Goal: Information Seeking & Learning: Compare options

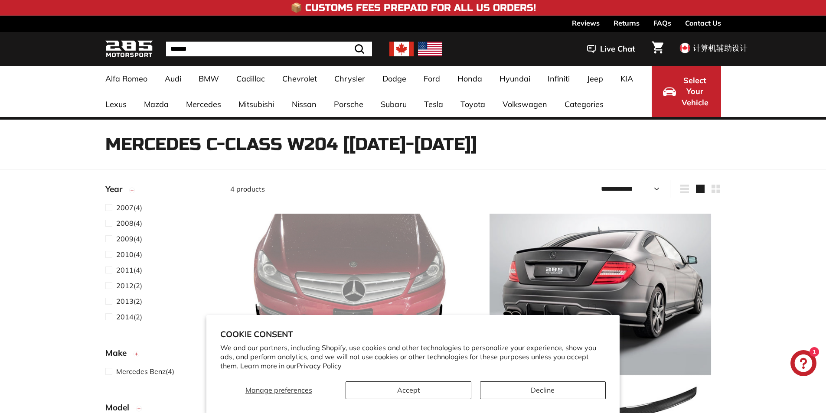
select select "**********"
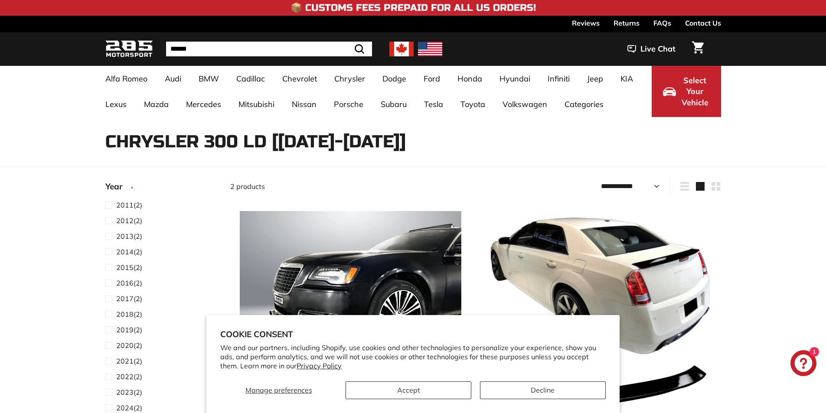
select select "**********"
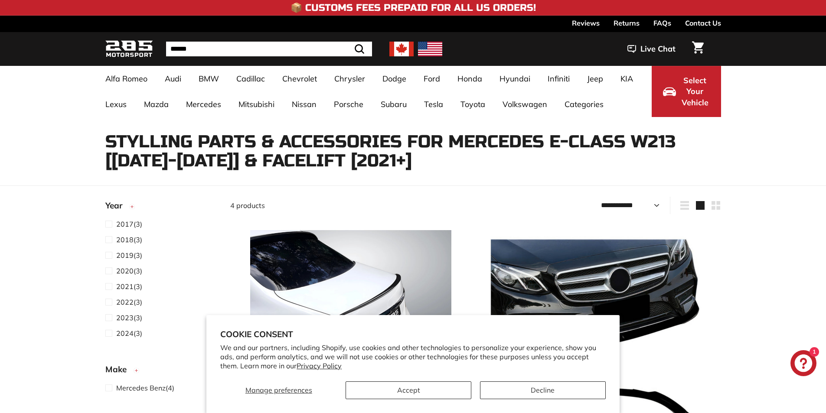
select select "**********"
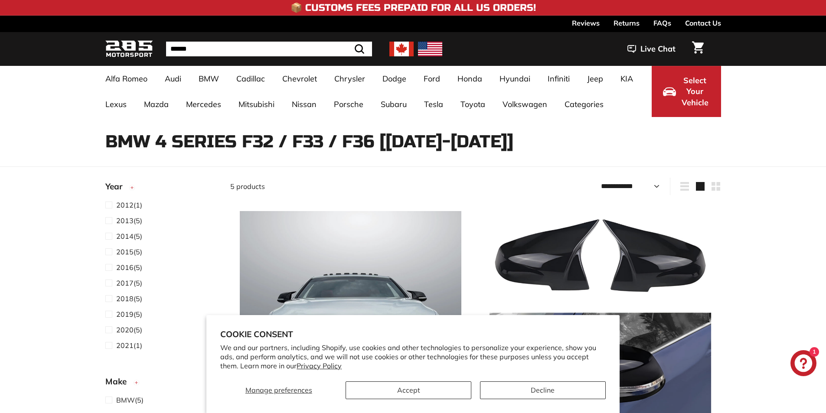
select select "**********"
